Goal: Find contact information: Find contact information

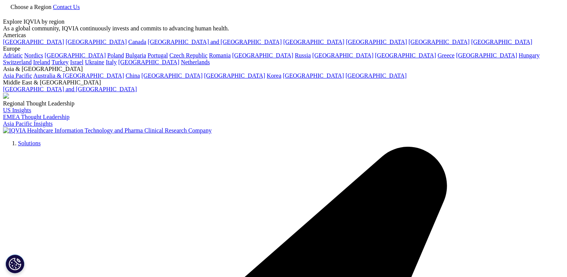
scroll to position [2150, 0]
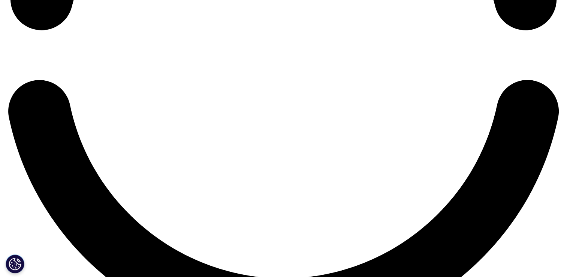
scroll to position [1169, 0]
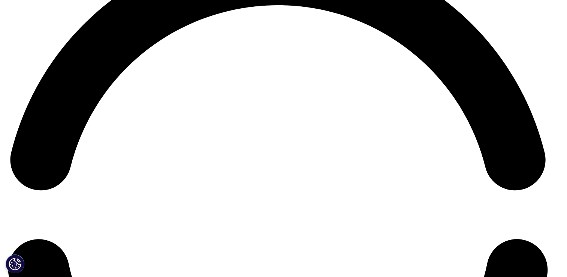
scroll to position [907, 0]
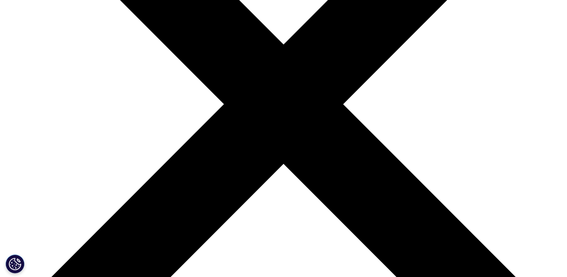
scroll to position [0, 0]
